Goal: Transaction & Acquisition: Purchase product/service

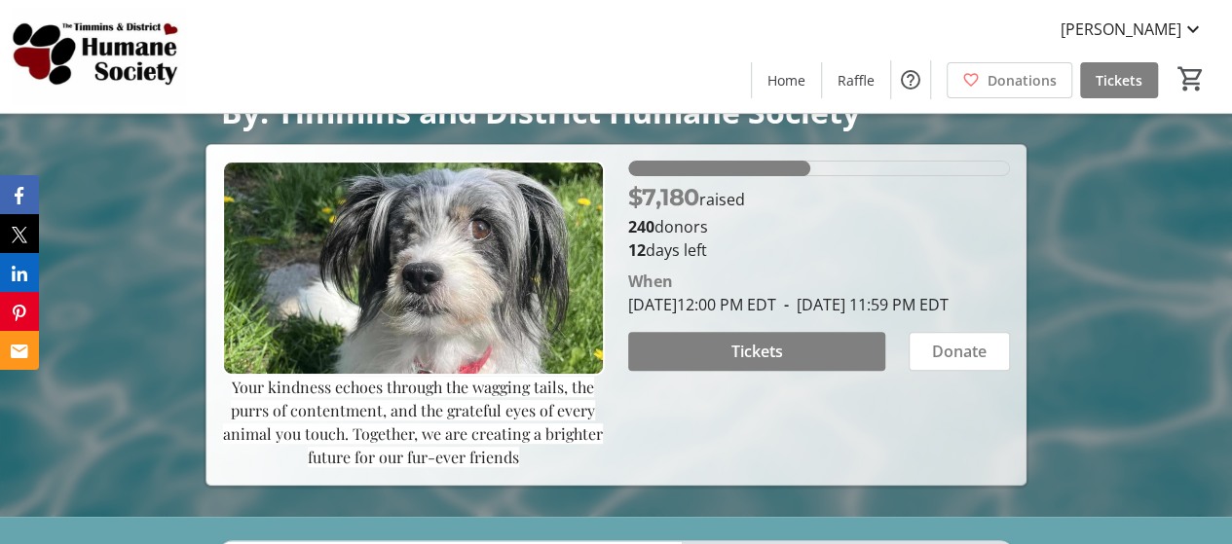
scroll to position [292, 0]
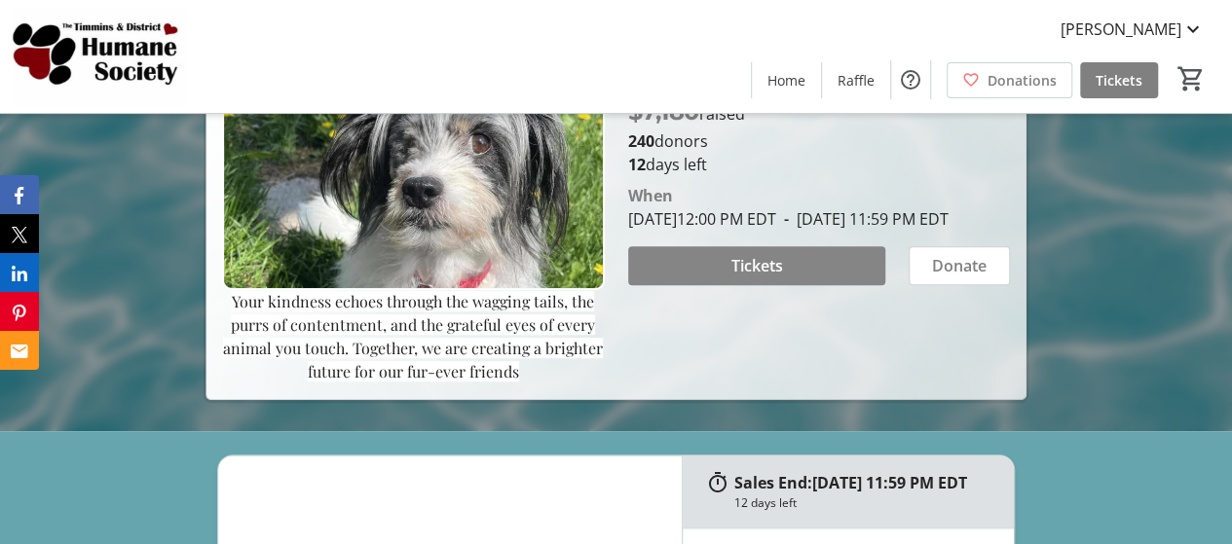
click at [822, 289] on span at bounding box center [757, 265] width 258 height 47
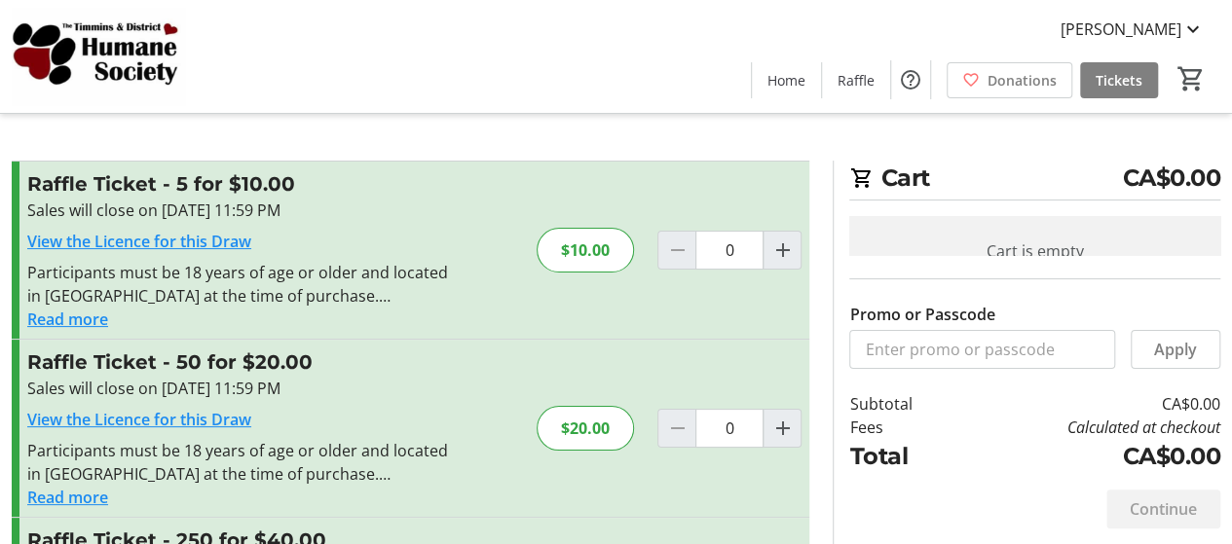
scroll to position [173, 0]
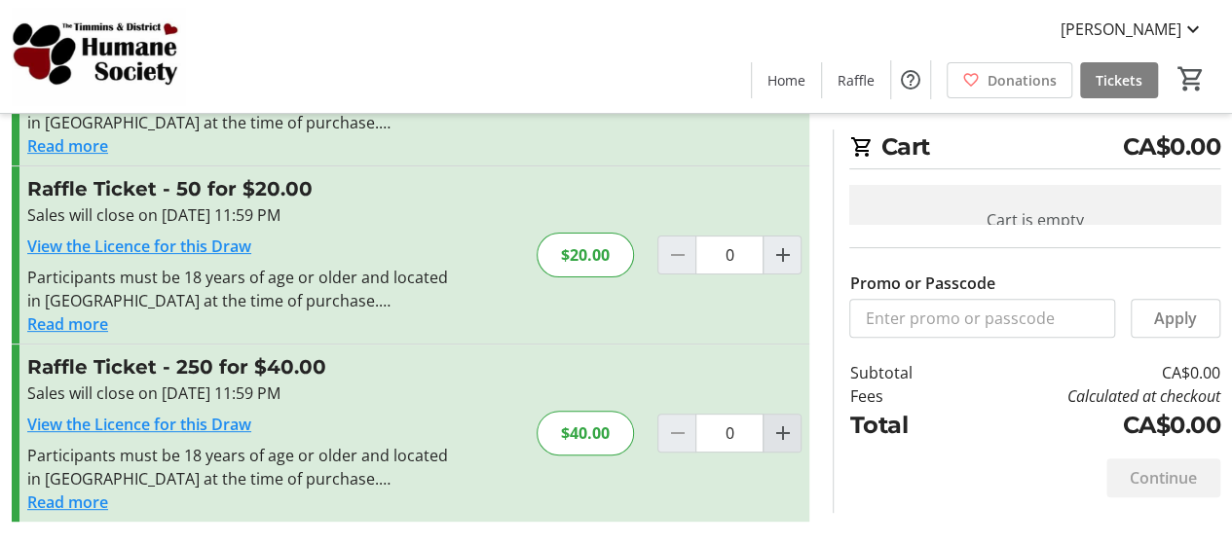
click at [775, 433] on mat-icon "Increment by one" at bounding box center [781, 433] width 23 height 23
type input "1"
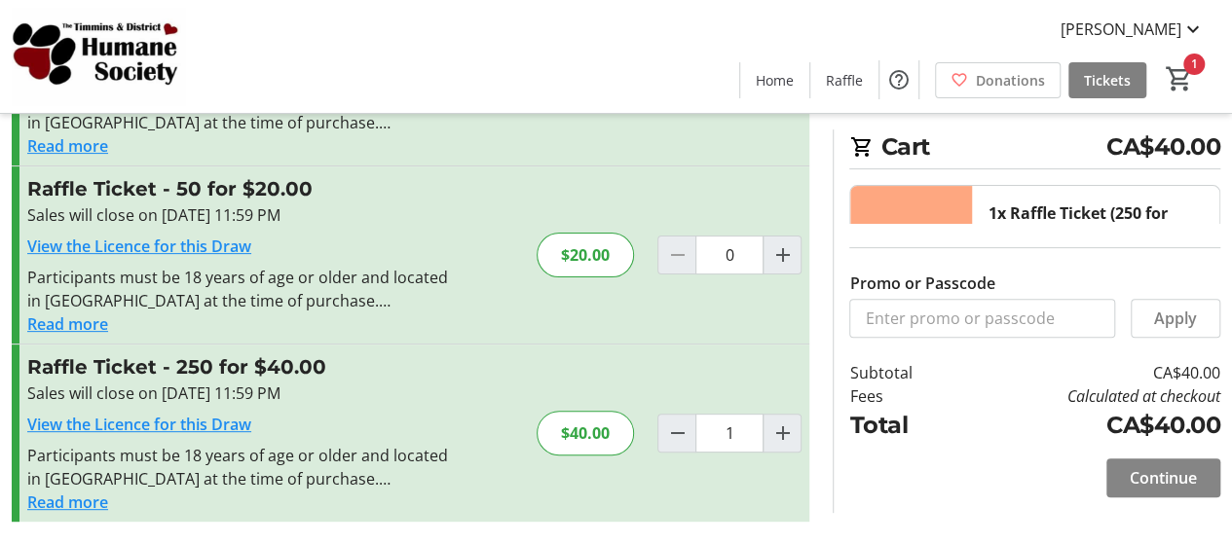
click at [1155, 492] on span at bounding box center [1163, 478] width 114 height 47
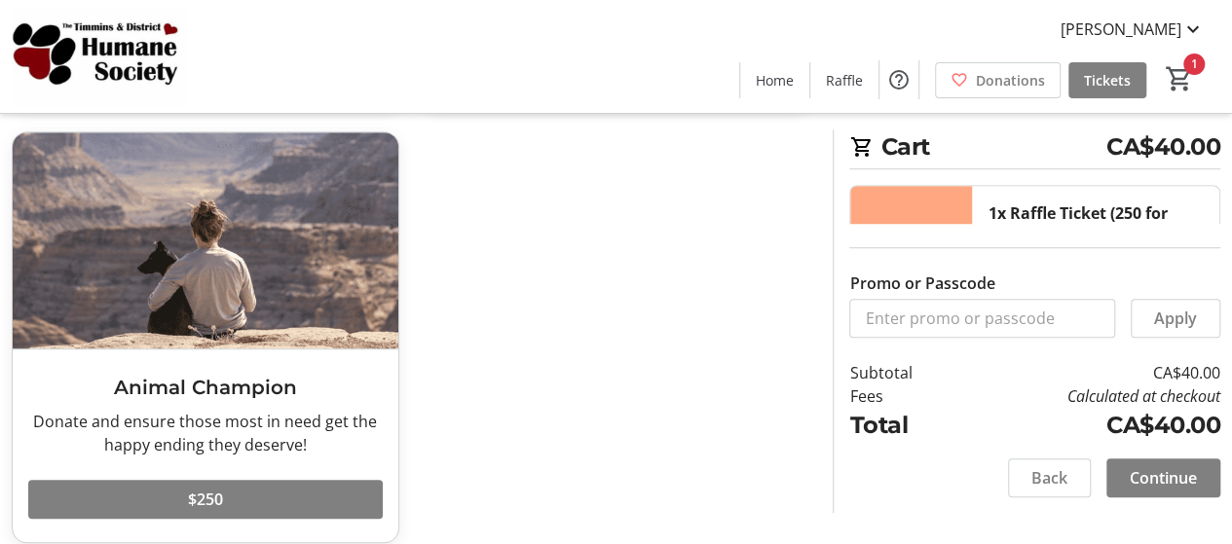
scroll to position [544, 0]
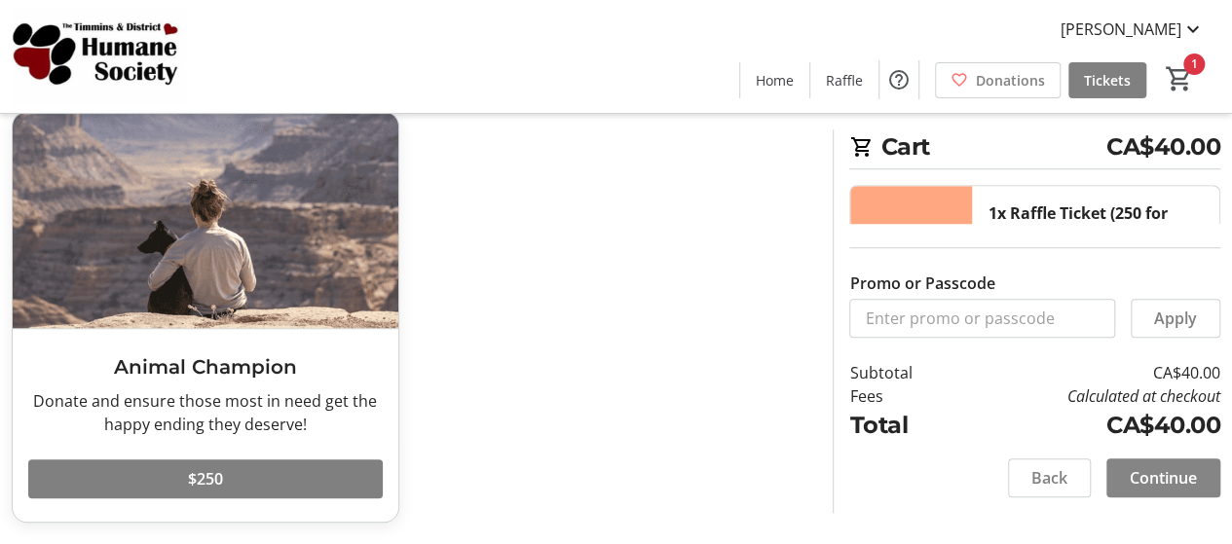
click at [1178, 483] on span "Continue" at bounding box center [1163, 477] width 67 height 23
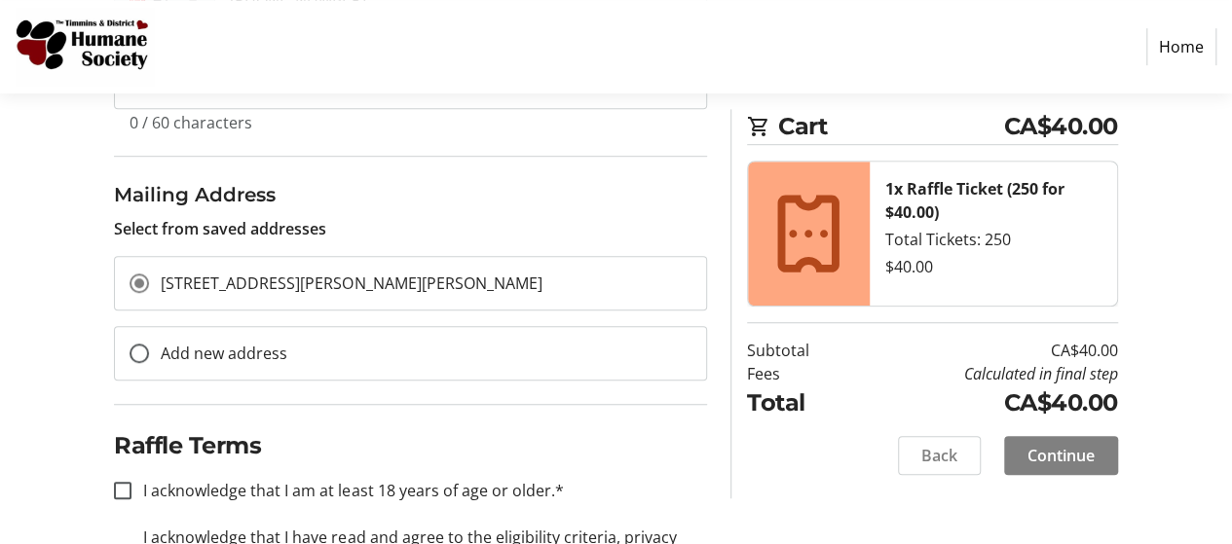
scroll to position [656, 0]
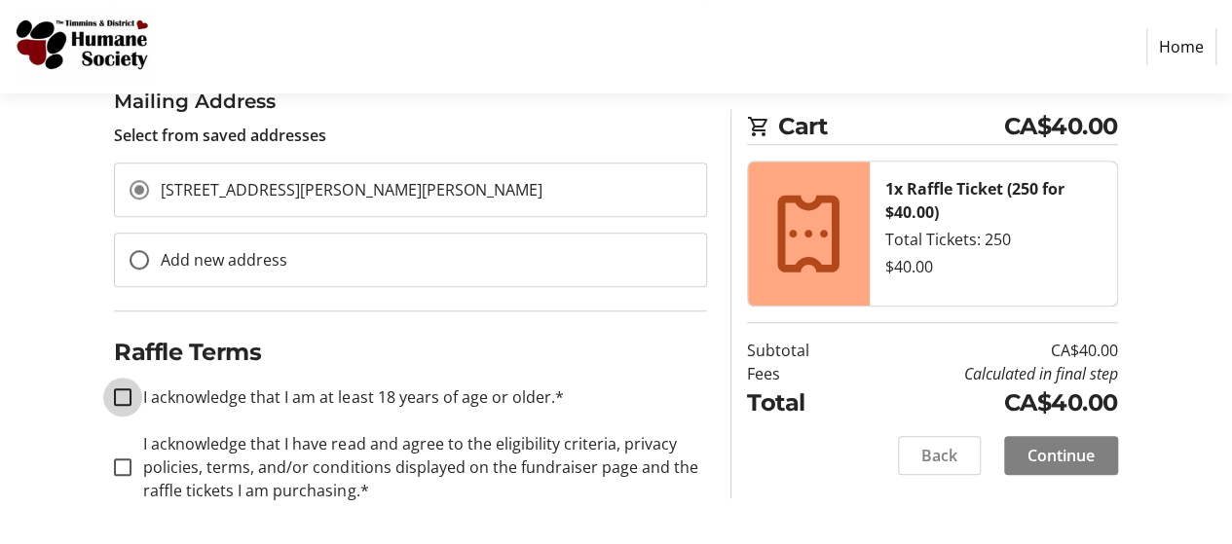
click at [124, 389] on input "I acknowledge that I am at least 18 years of age or older.*" at bounding box center [123, 398] width 18 height 18
checkbox input "true"
click at [129, 463] on input "I acknowledge that I have read and agree to the eligibility criteria, privacy p…" at bounding box center [123, 468] width 18 height 18
checkbox input "true"
click at [1063, 449] on span "Continue" at bounding box center [1060, 455] width 67 height 23
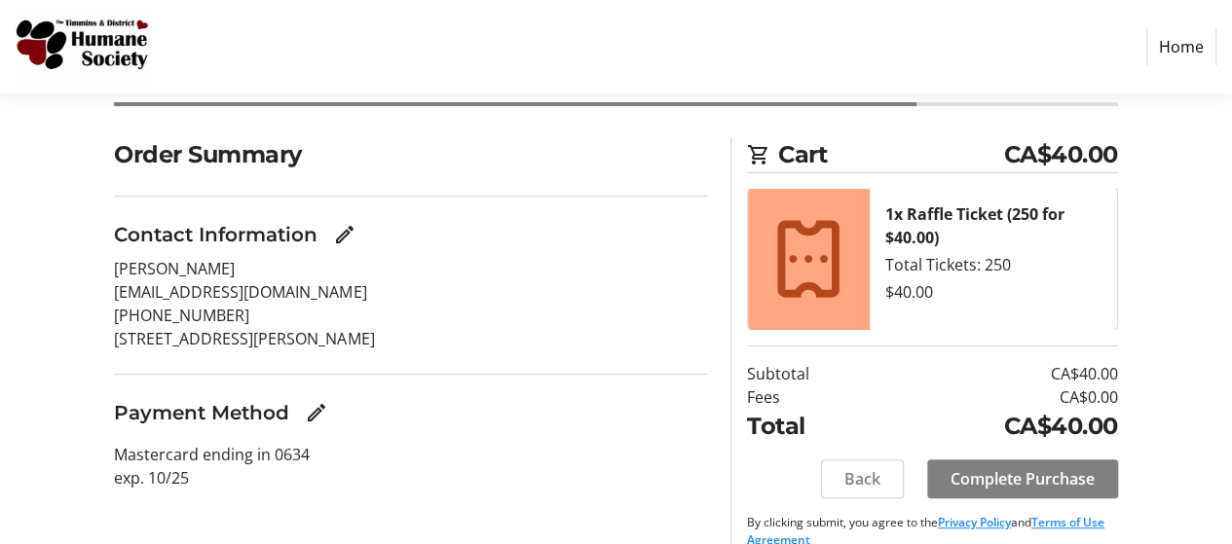
scroll to position [146, 0]
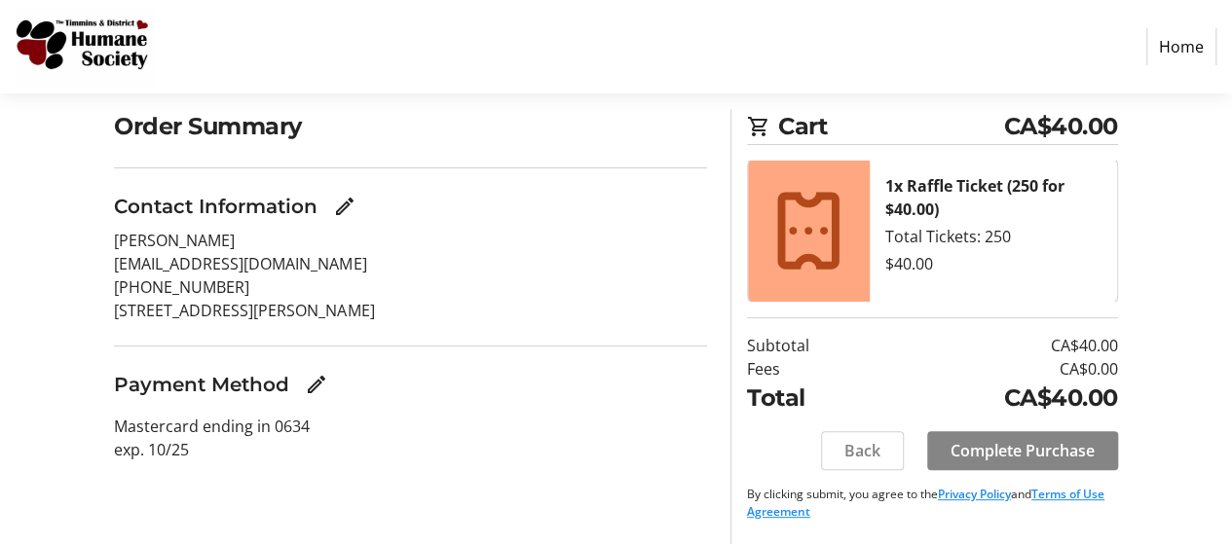
click at [1029, 467] on span at bounding box center [1022, 450] width 191 height 47
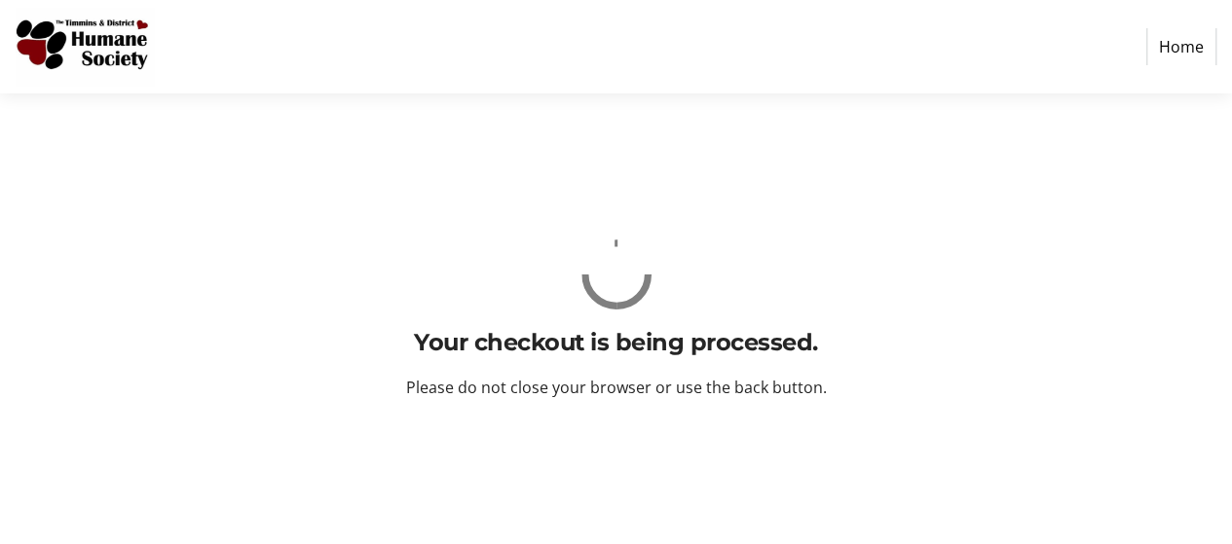
scroll to position [0, 0]
